Goal: Obtain resource: Obtain resource

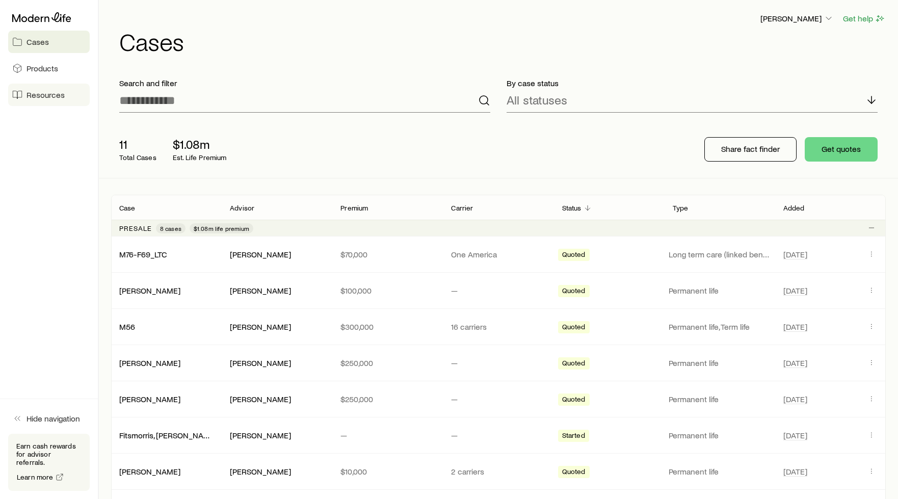
click at [33, 95] on span "Resources" at bounding box center [45, 95] width 38 height 10
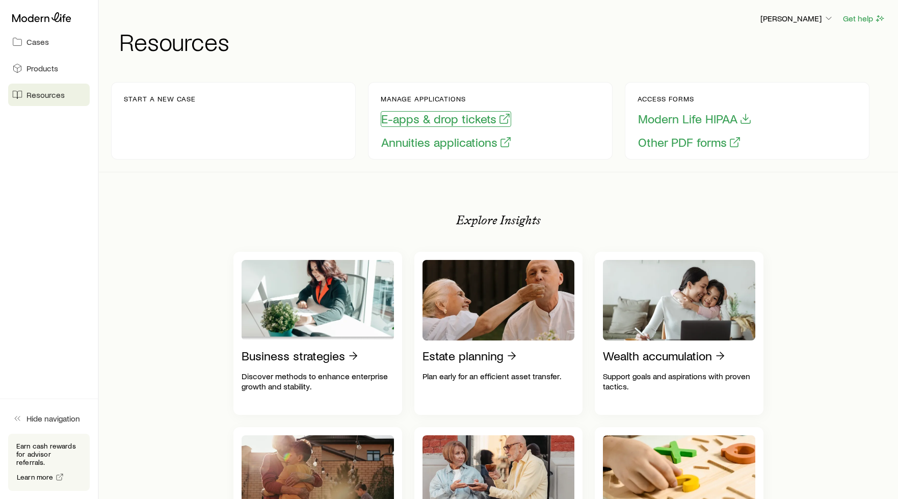
click at [467, 118] on button "E-apps & drop tickets" at bounding box center [446, 119] width 130 height 16
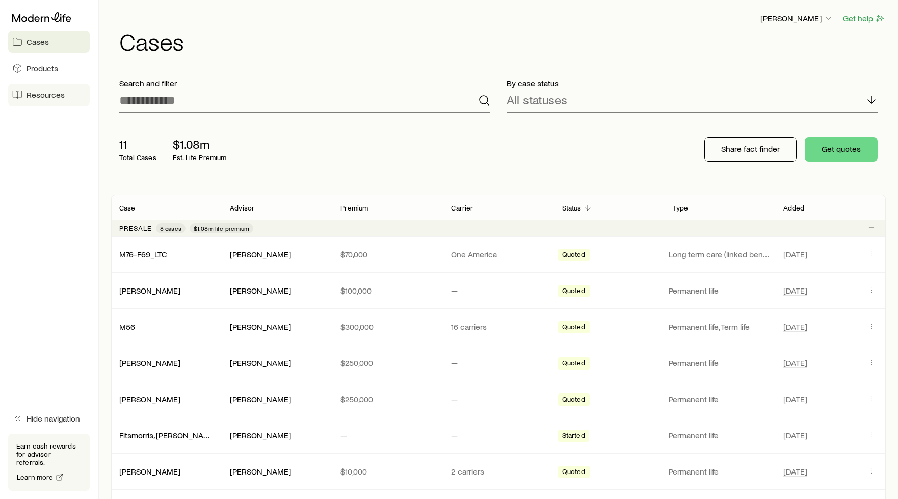
click at [39, 95] on span "Resources" at bounding box center [45, 95] width 38 height 10
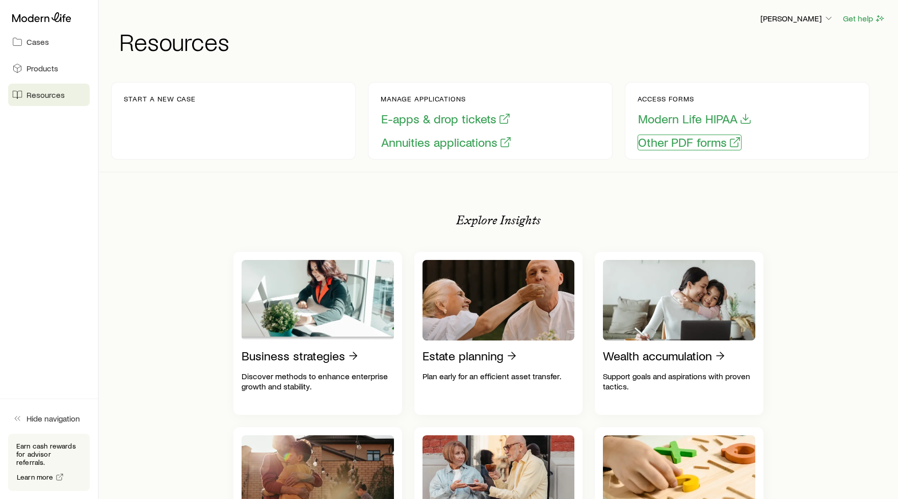
click at [698, 144] on button "Other PDF forms" at bounding box center [689, 143] width 104 height 16
click at [693, 115] on button "Modern Life HIPAA" at bounding box center [694, 119] width 115 height 16
click at [695, 139] on button "Other PDF forms" at bounding box center [689, 143] width 104 height 16
